Goal: Information Seeking & Learning: Check status

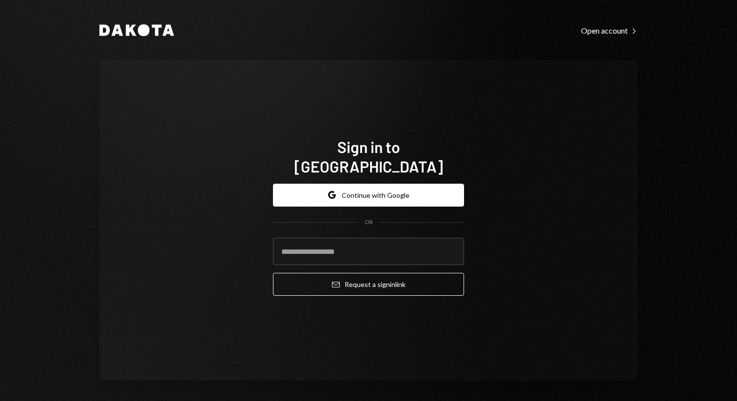
click at [389, 184] on button "Google Continue with Google" at bounding box center [368, 195] width 191 height 23
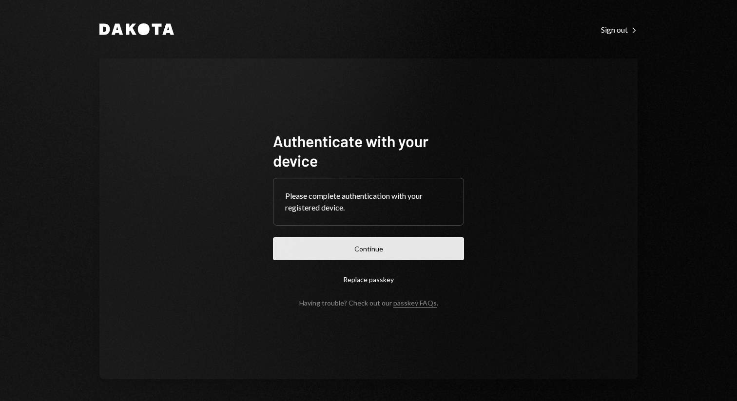
click at [368, 246] on button "Continue" at bounding box center [368, 248] width 191 height 23
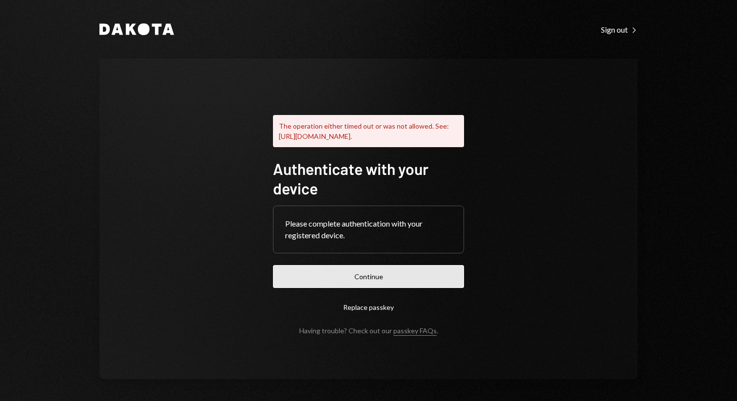
click at [361, 288] on button "Continue" at bounding box center [368, 276] width 191 height 23
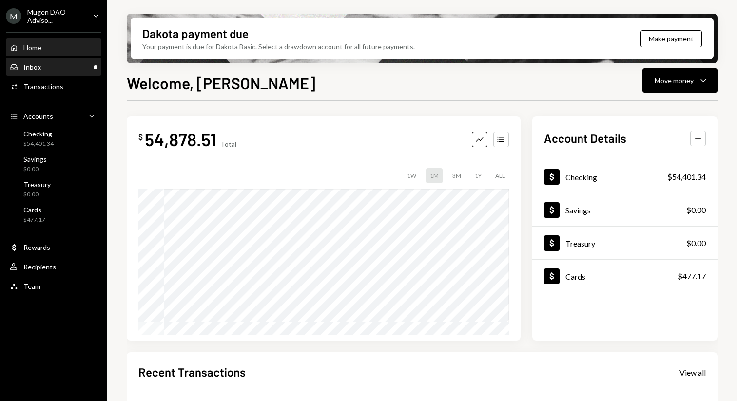
click at [87, 68] on div "Inbox Inbox" at bounding box center [54, 67] width 88 height 9
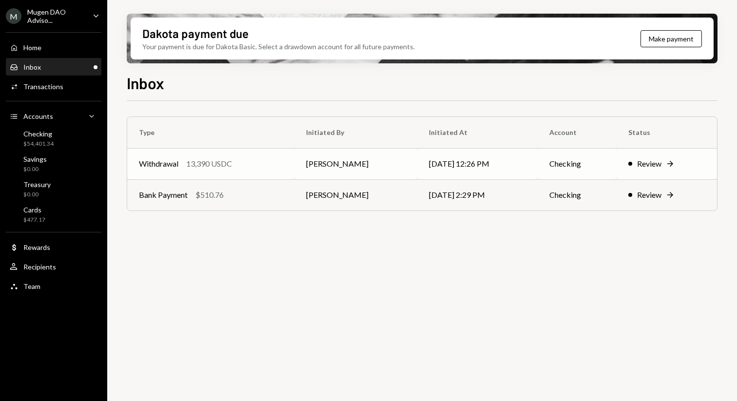
click at [250, 163] on div "Withdrawal 13,390 USDC" at bounding box center [211, 164] width 144 height 12
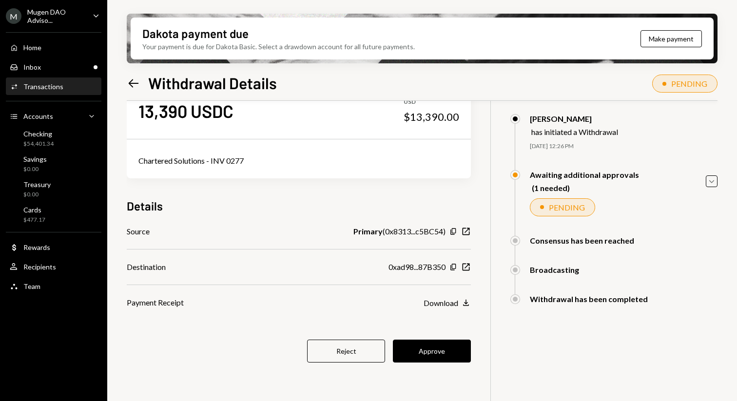
scroll to position [37, 0]
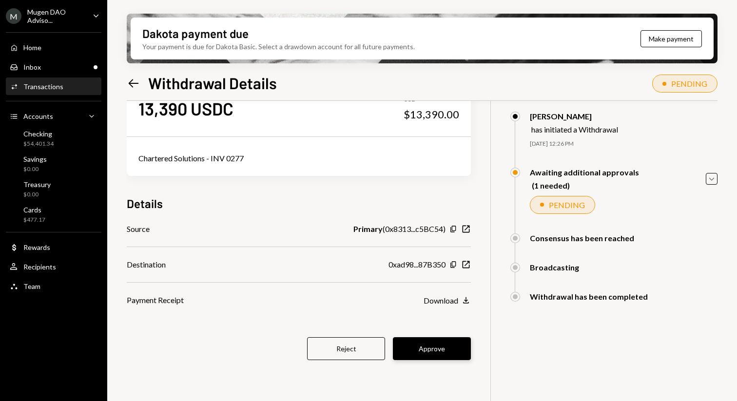
click at [421, 343] on button "Approve" at bounding box center [432, 348] width 78 height 23
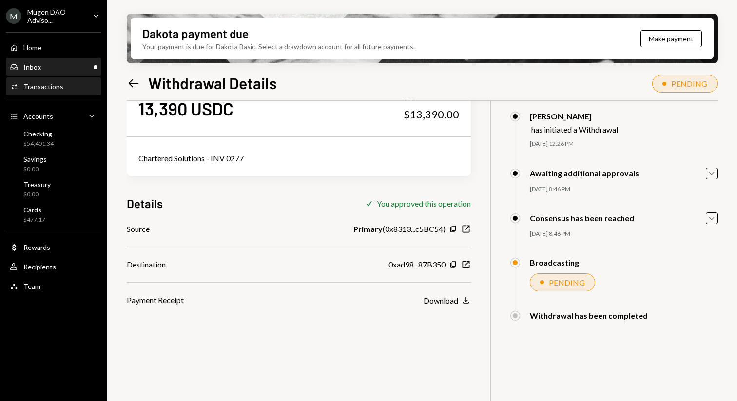
click at [61, 63] on div "Inbox Inbox" at bounding box center [54, 67] width 88 height 9
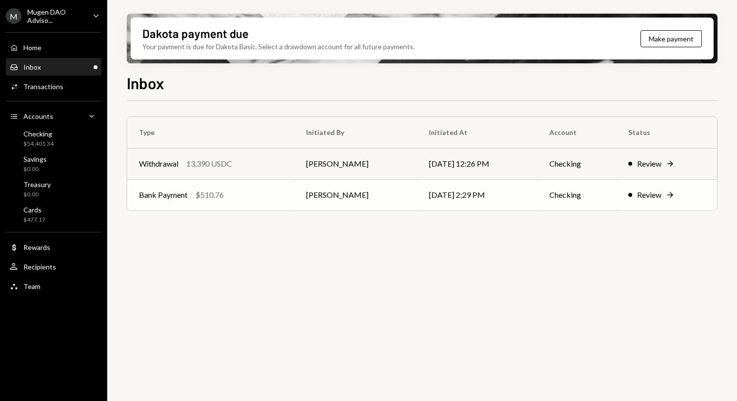
click at [235, 193] on div "Bank Payment $510.76" at bounding box center [211, 195] width 144 height 12
